Goal: Information Seeking & Learning: Learn about a topic

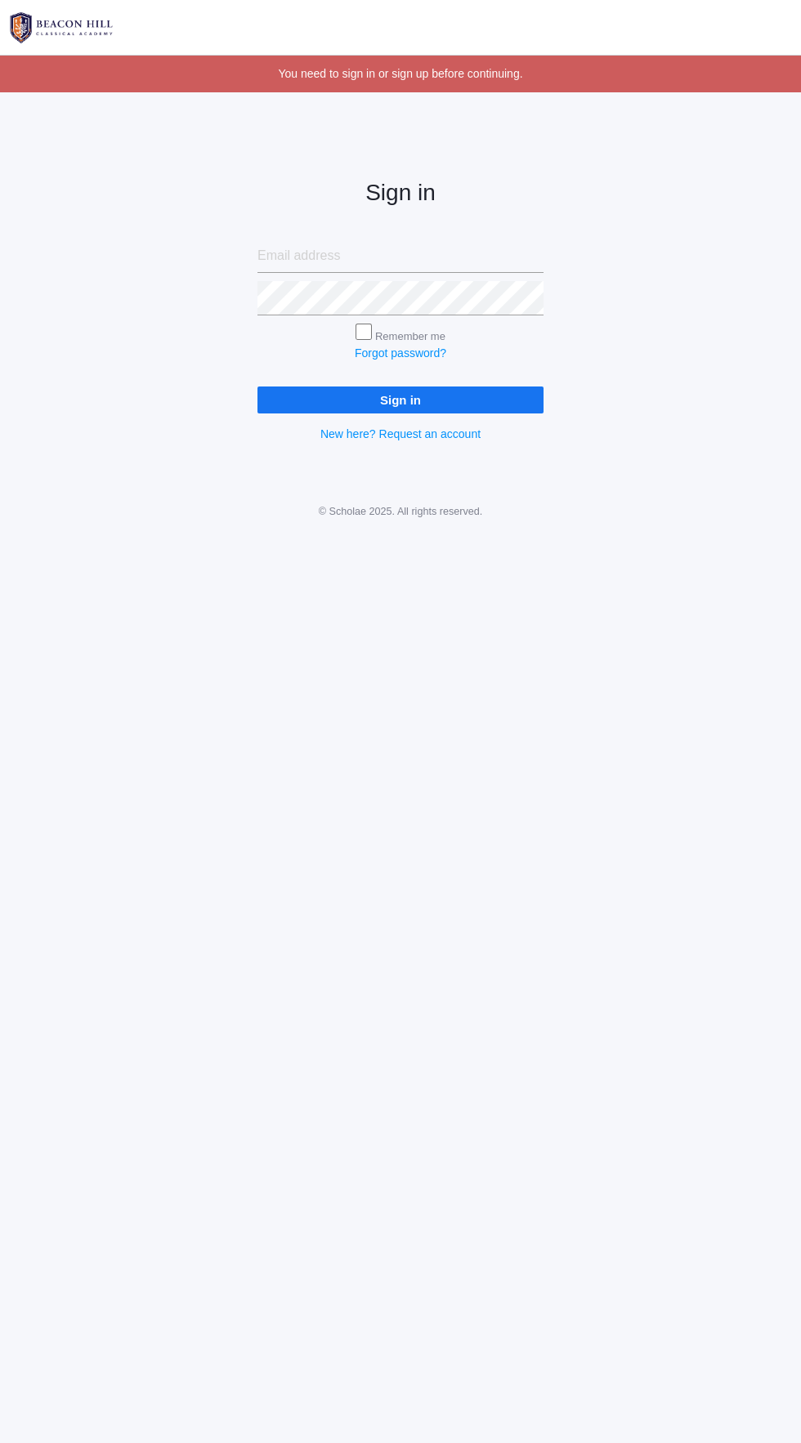
click at [326, 255] on input "email" at bounding box center [400, 256] width 286 height 34
type input "Feluus_ghabi@hotmail.com"
click at [257, 387] on input "Sign in" at bounding box center [400, 400] width 286 height 27
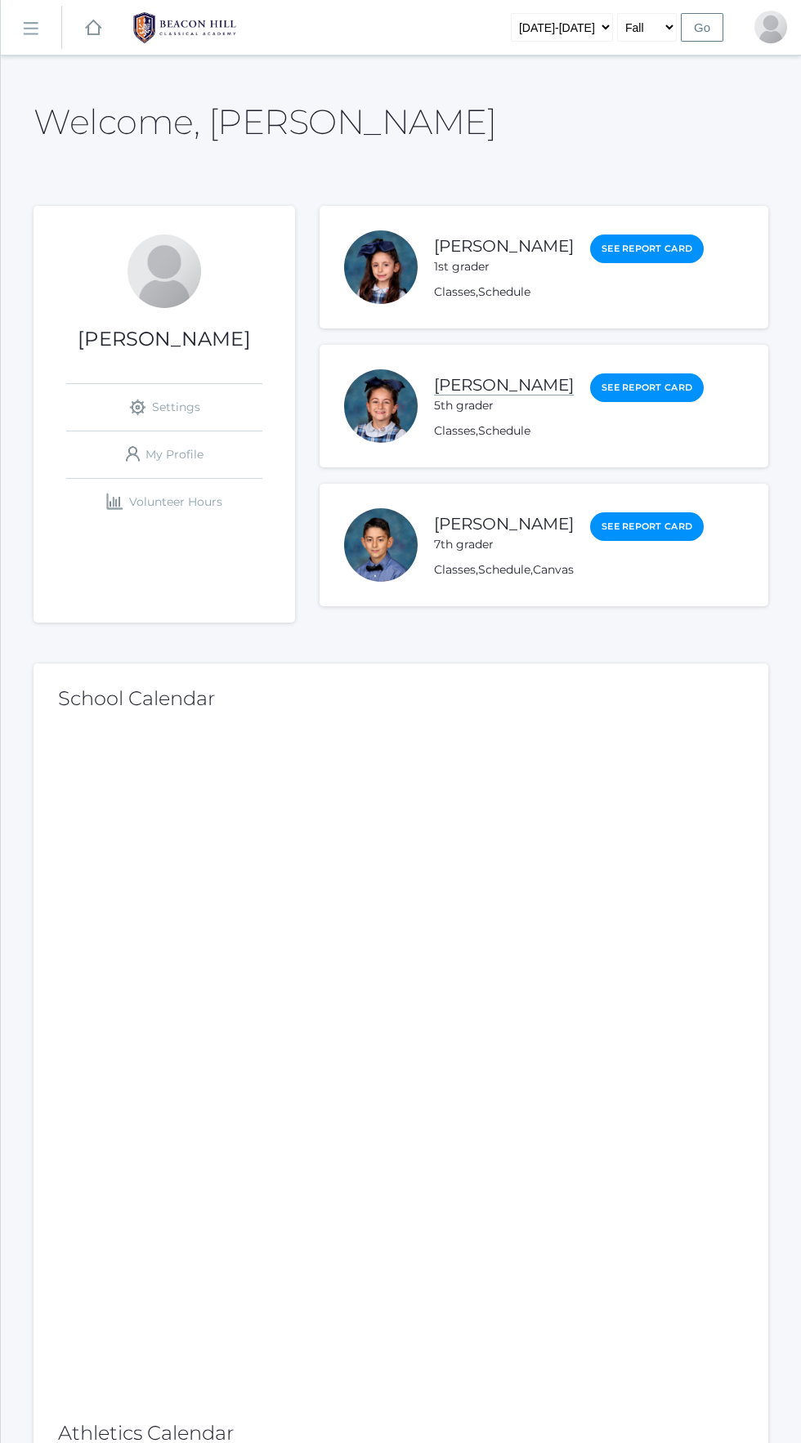
click at [450, 395] on link "[PERSON_NAME]" at bounding box center [504, 385] width 140 height 20
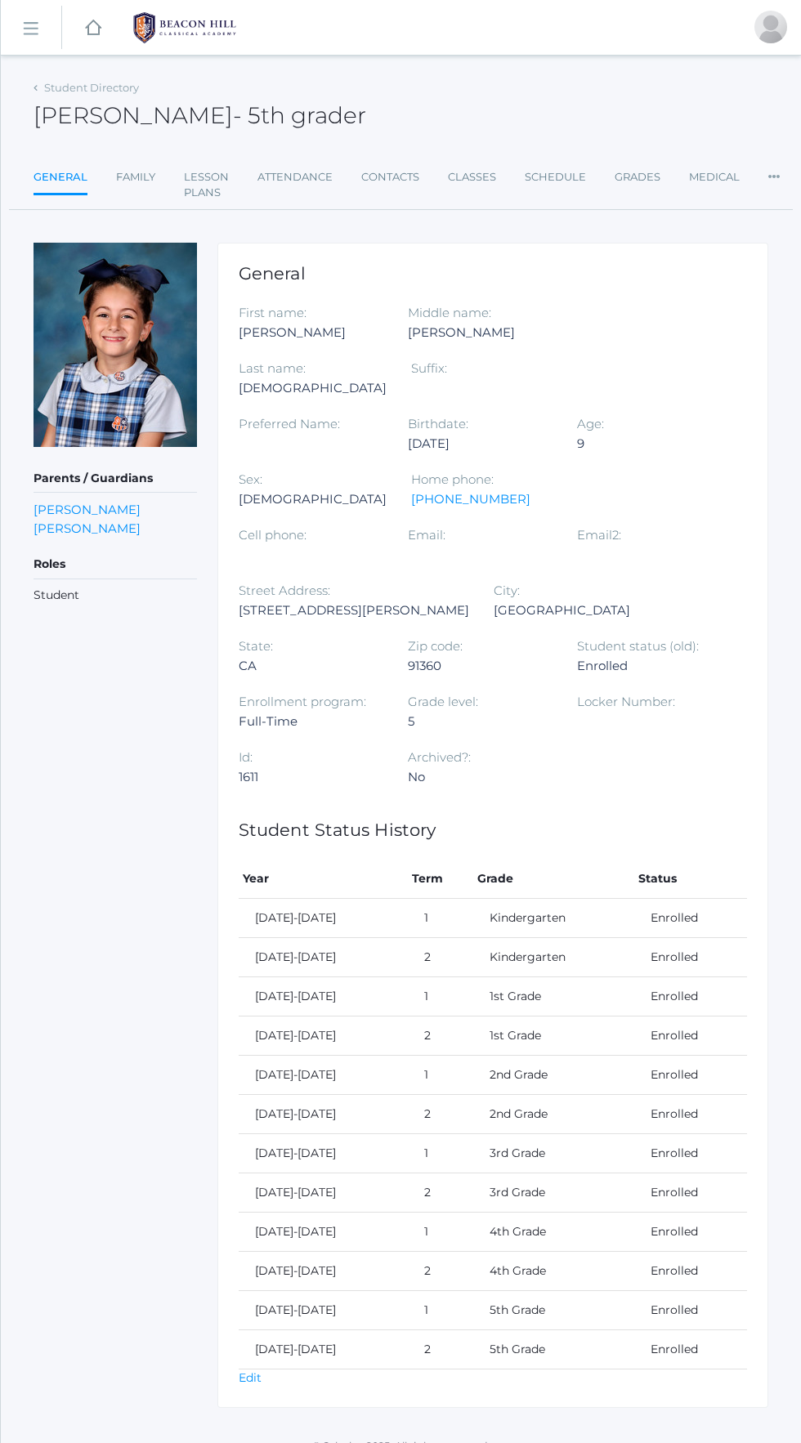
click at [795, 164] on div "Student Directory [PERSON_NAME] - 5th grader [PERSON_NAME] 5th grader General F…" at bounding box center [401, 742] width 800 height 1332
click at [768, 165] on icon at bounding box center [773, 171] width 11 height 21
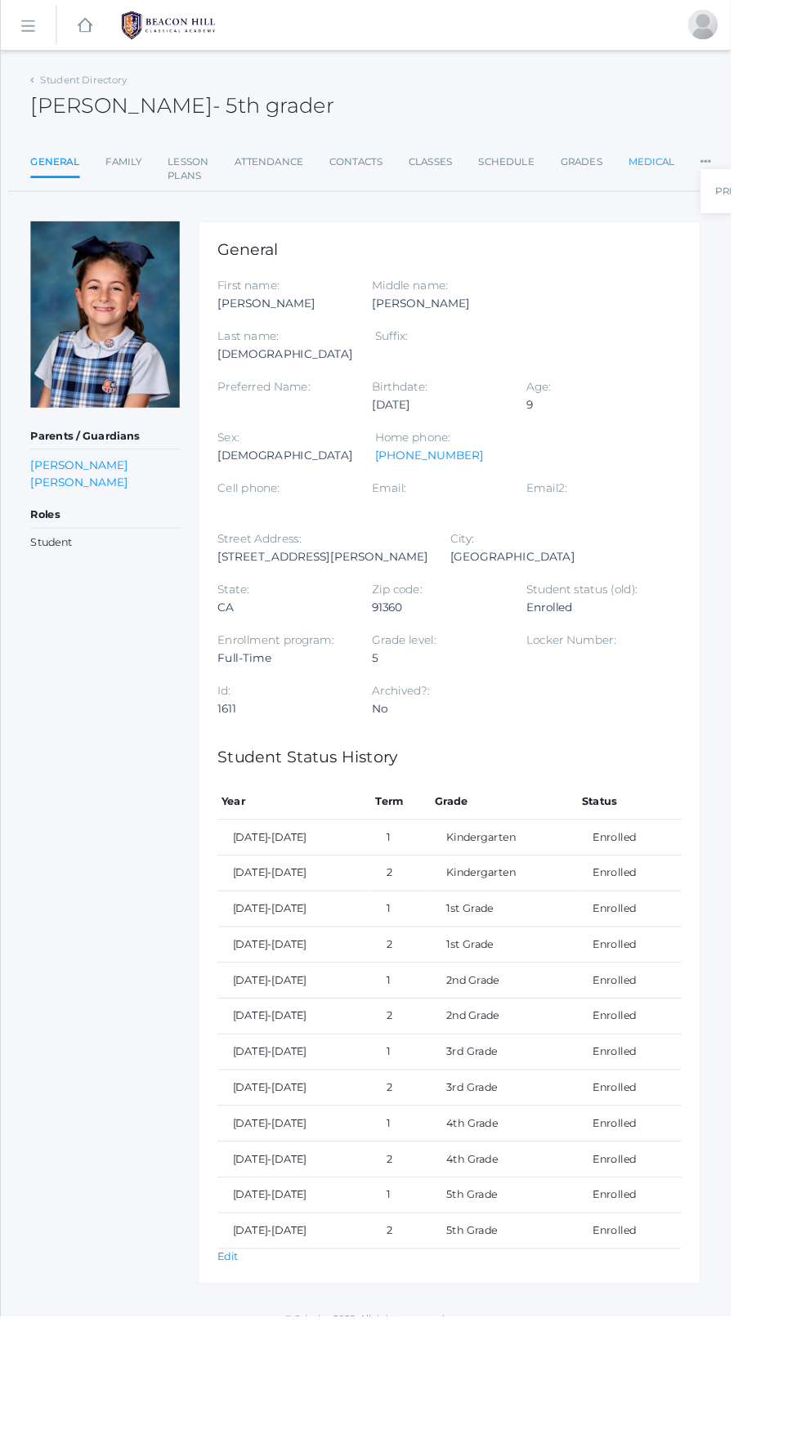
click at [712, 177] on link "Medical" at bounding box center [714, 177] width 51 height 33
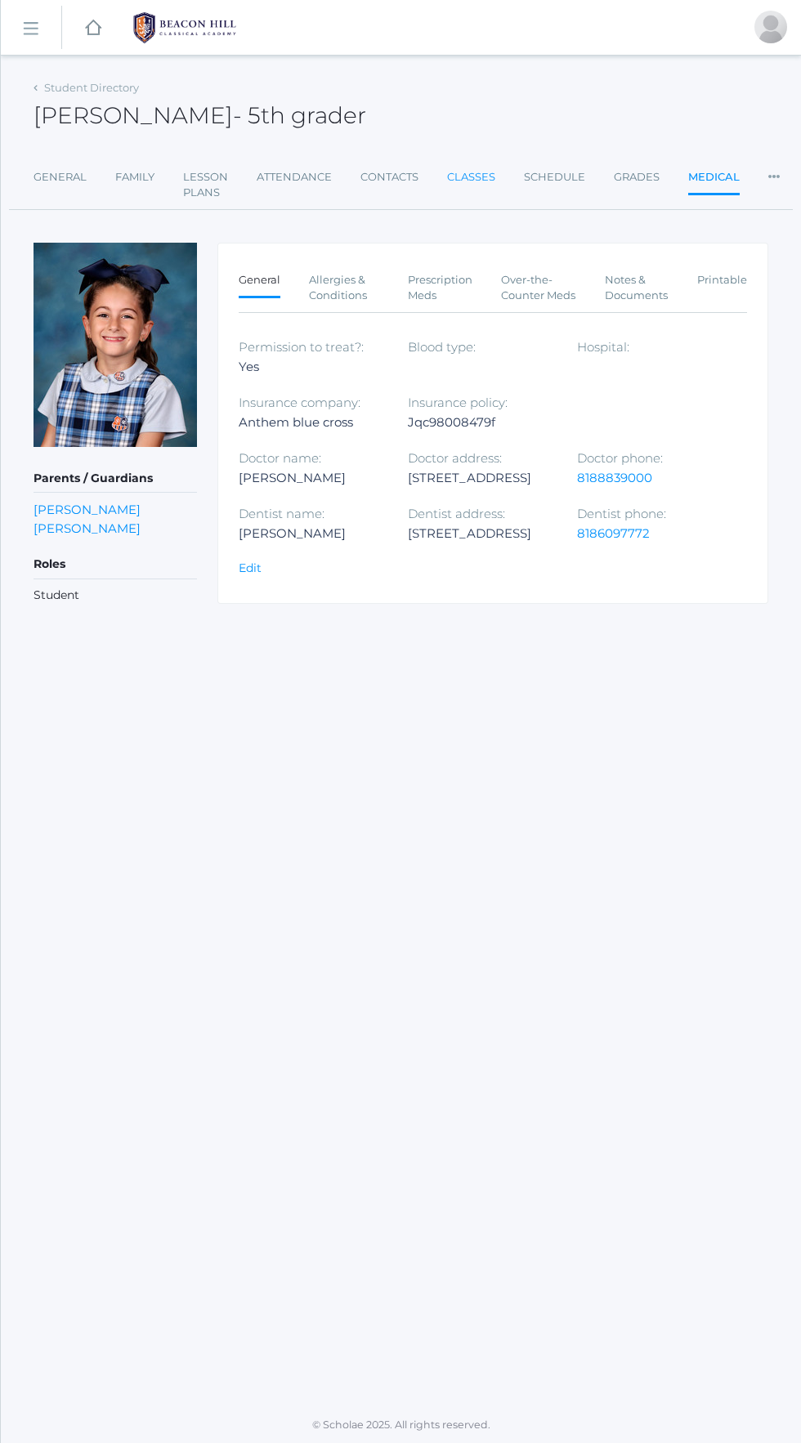
click at [490, 174] on link "Classes" at bounding box center [471, 177] width 48 height 33
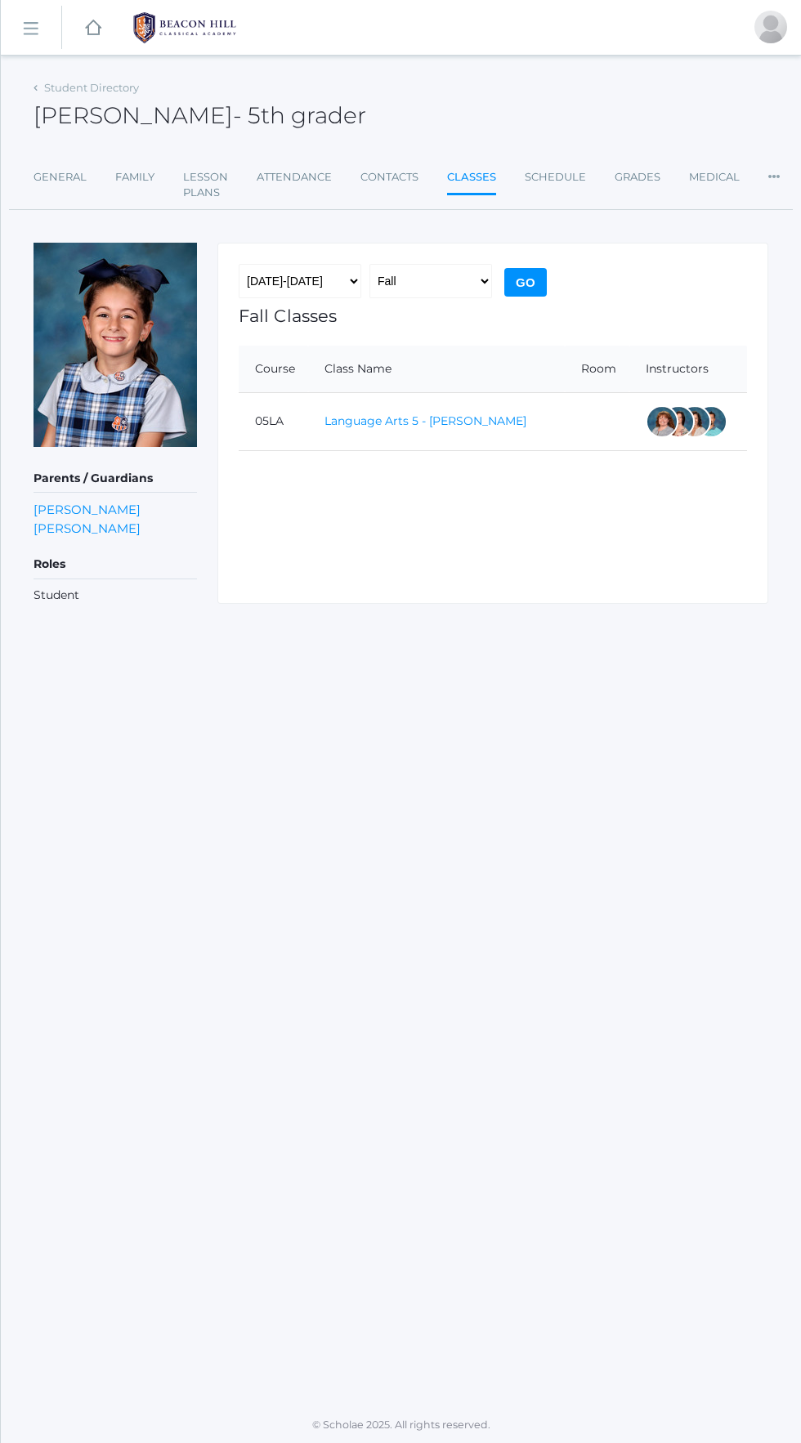
click at [413, 421] on link "Language Arts 5 - [PERSON_NAME]" at bounding box center [425, 420] width 202 height 15
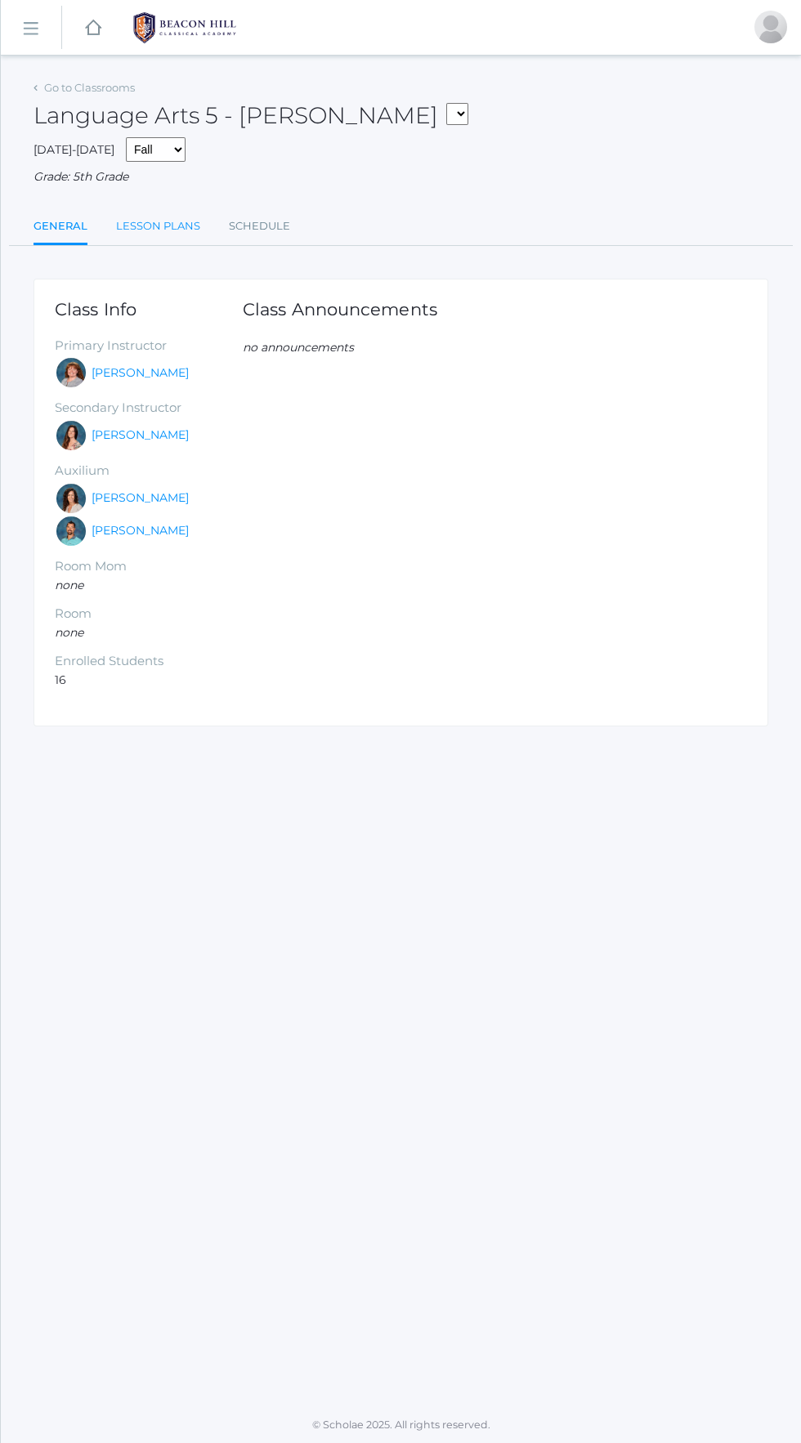
click at [153, 226] on link "Lesson Plans" at bounding box center [158, 226] width 84 height 33
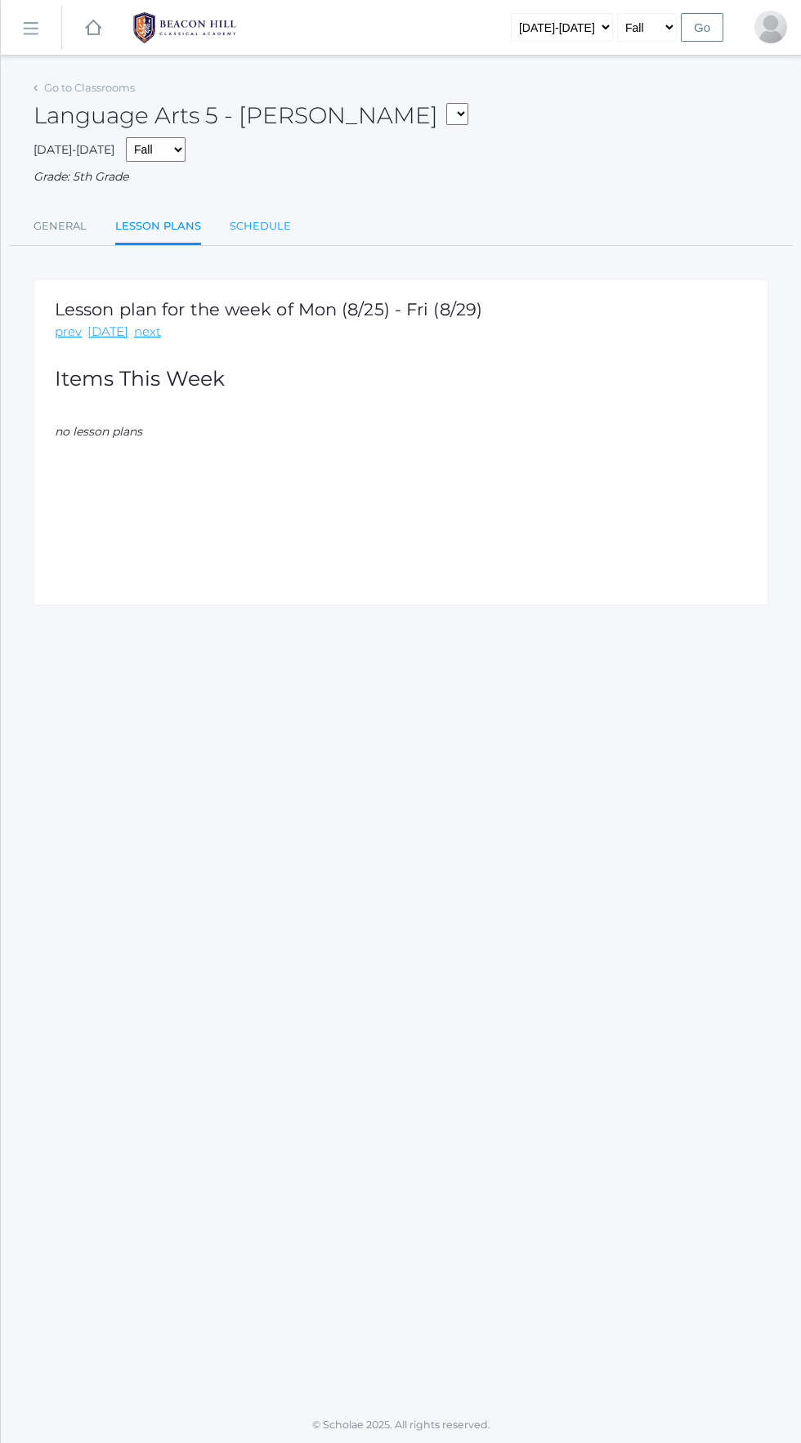
click at [272, 222] on link "Schedule" at bounding box center [260, 226] width 61 height 33
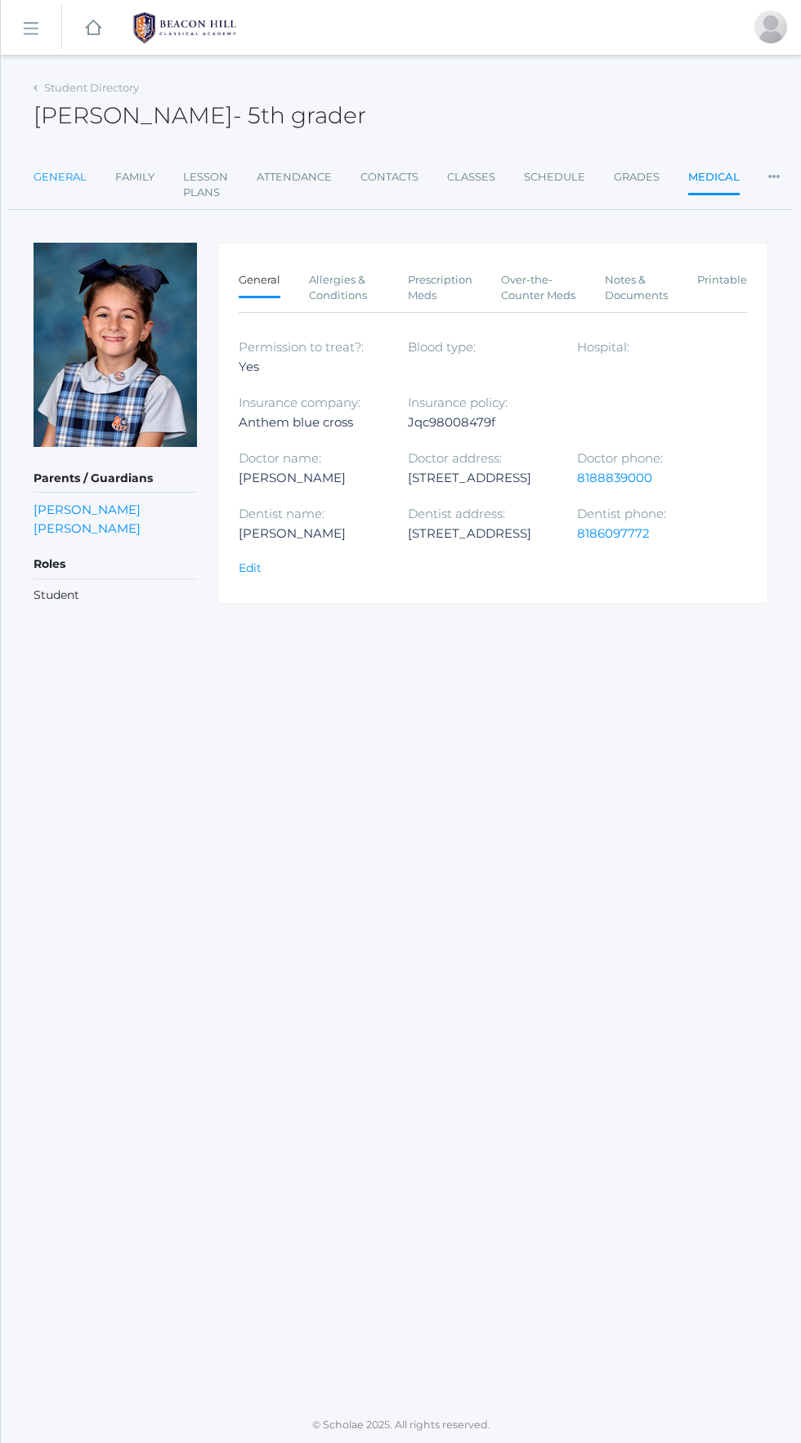
click at [57, 177] on link "General" at bounding box center [60, 177] width 53 height 33
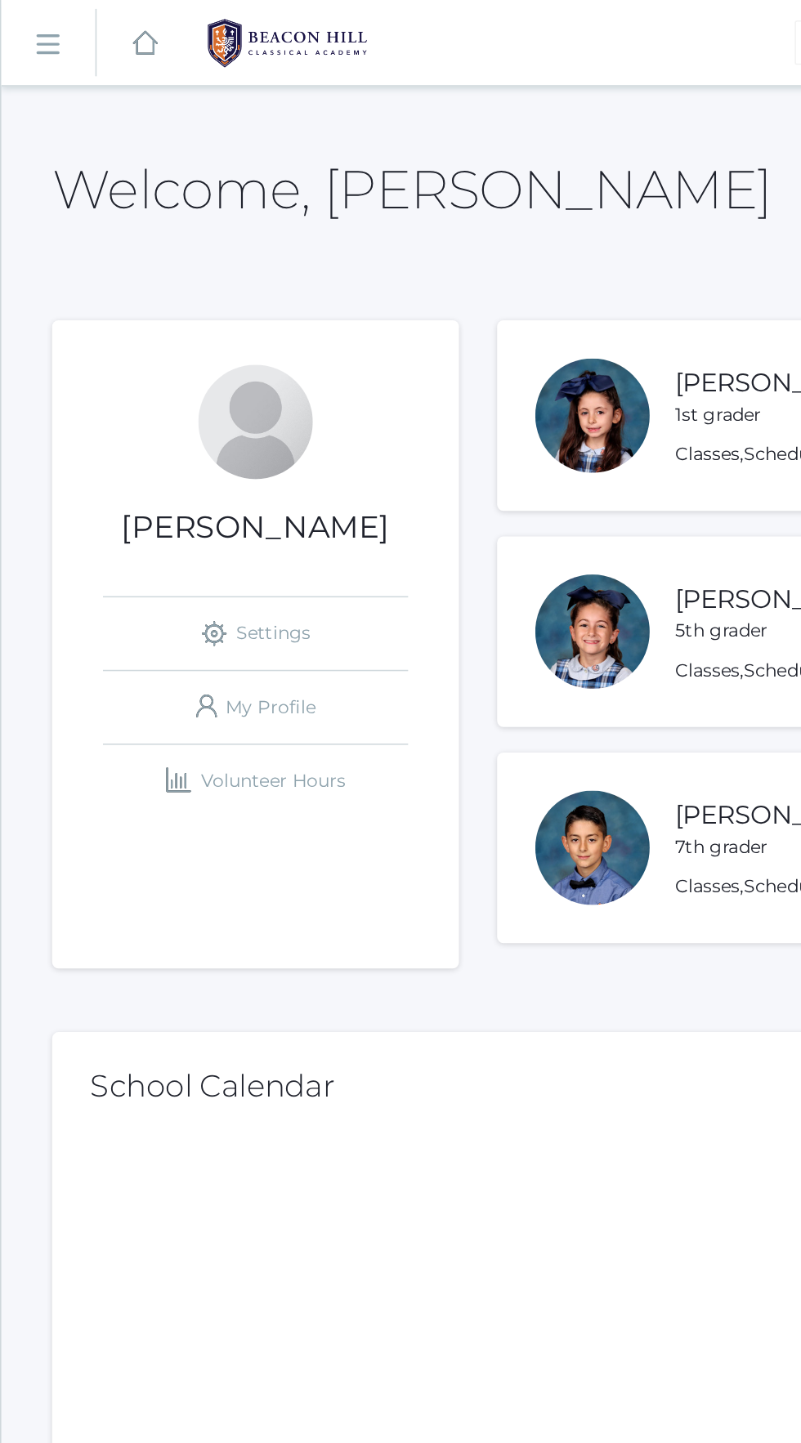
click at [11, 42] on link "icons/ui/navigation/hamburger Created with Sketch." at bounding box center [31, 28] width 60 height 44
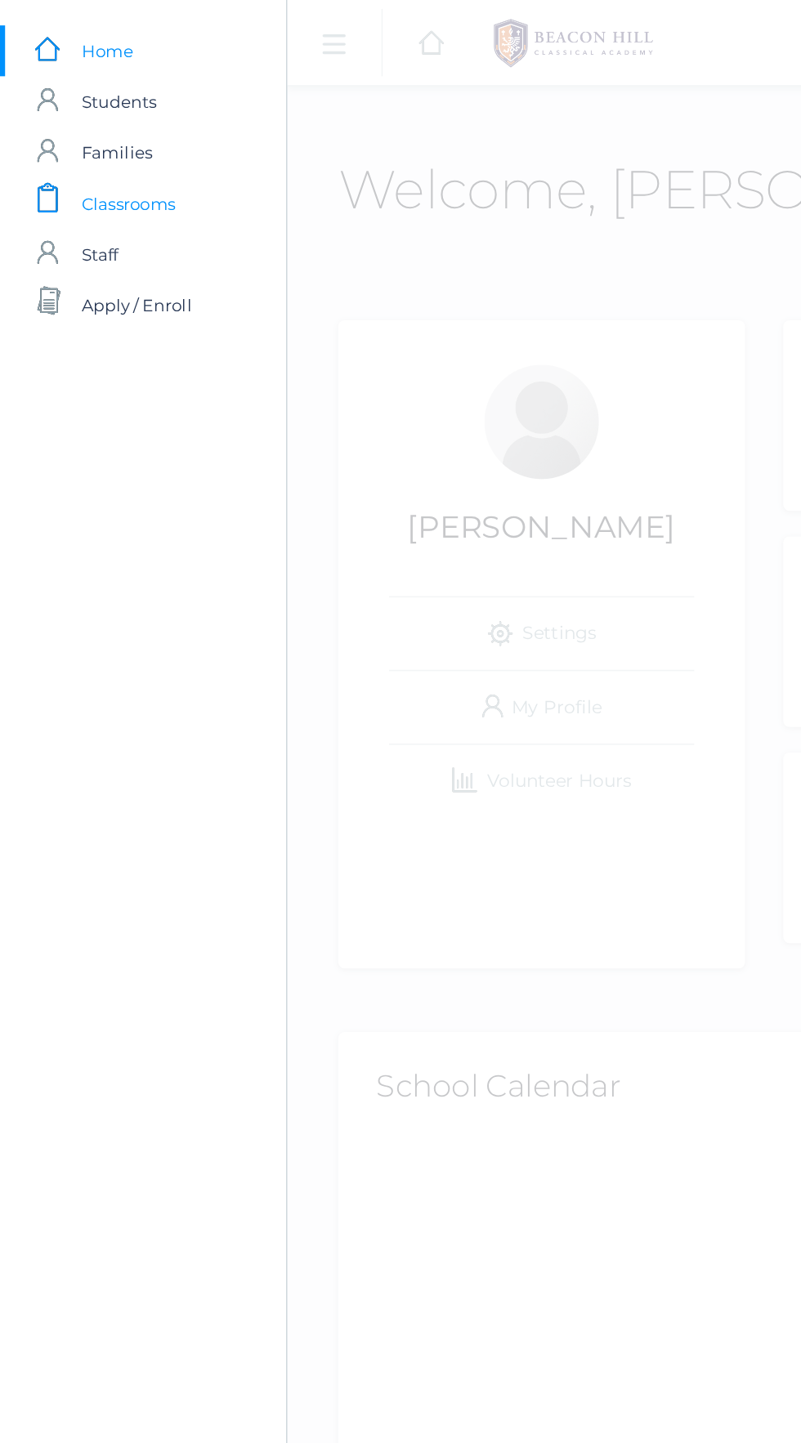
click at [104, 132] on span "Classrooms" at bounding box center [82, 130] width 60 height 33
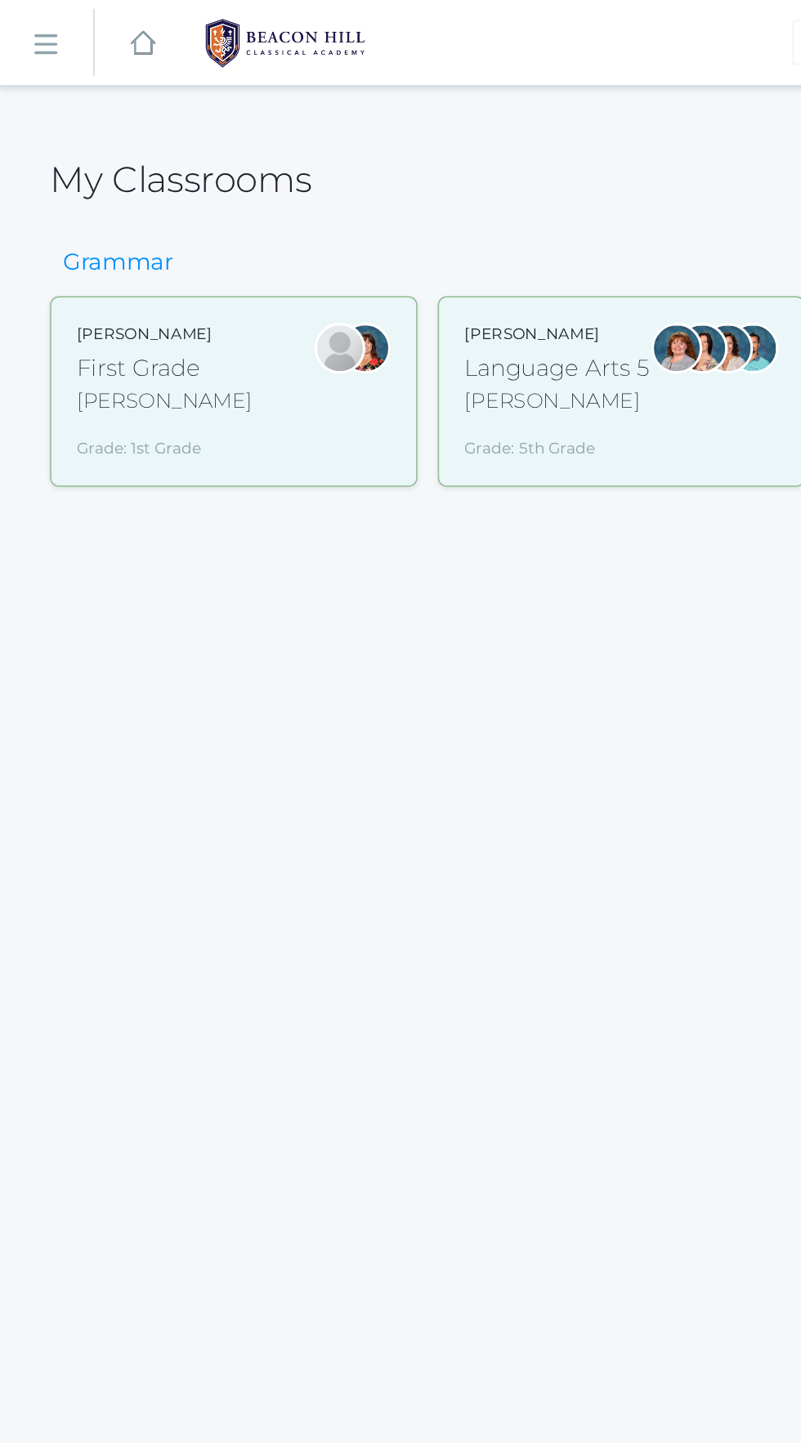
click at [383, 241] on div "Language Arts 5" at bounding box center [359, 237] width 119 height 22
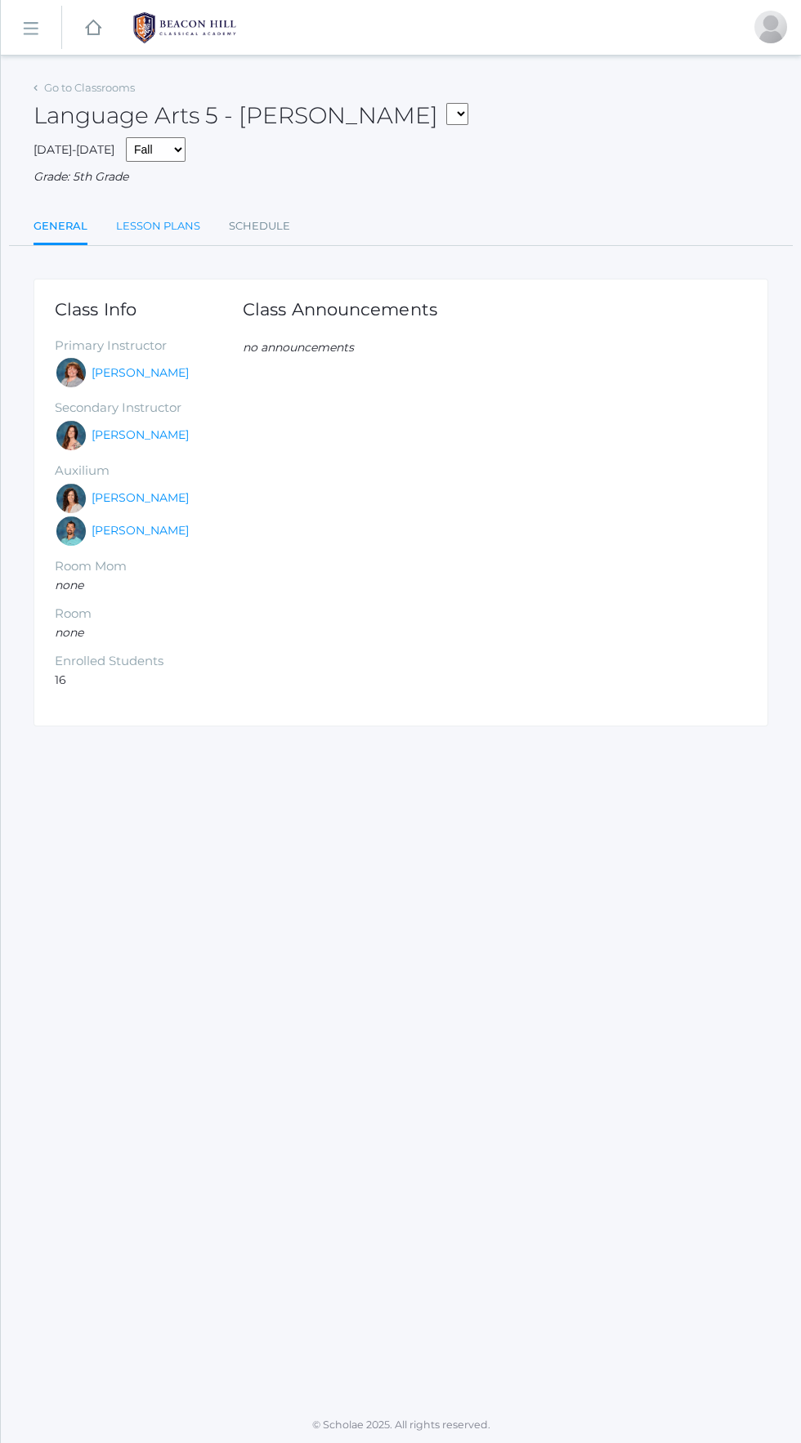
click at [132, 226] on link "Lesson Plans" at bounding box center [158, 226] width 84 height 33
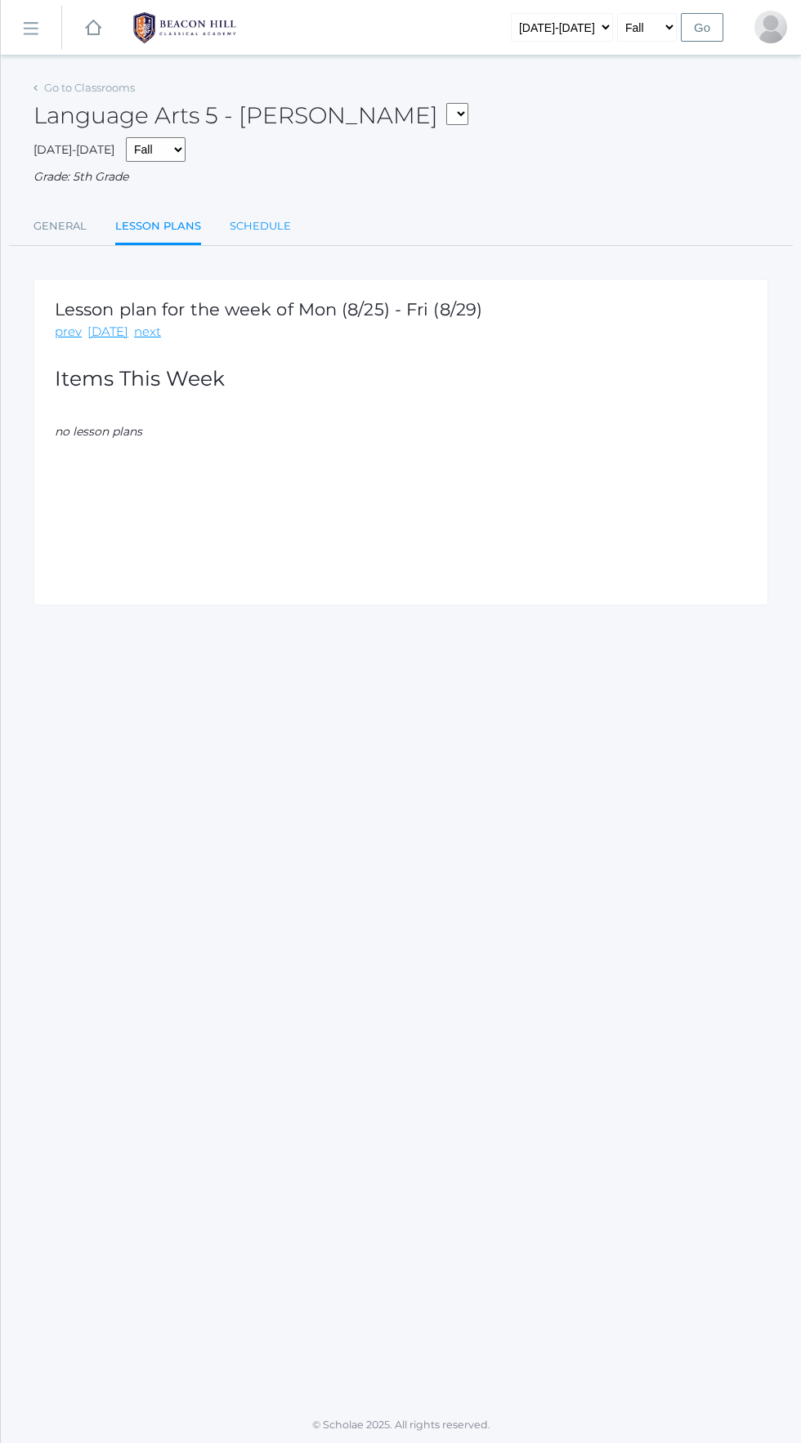
click at [269, 226] on link "Schedule" at bounding box center [260, 226] width 61 height 33
